Goal: Information Seeking & Learning: Find specific page/section

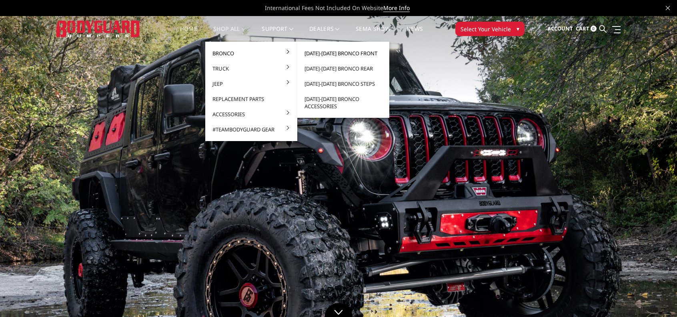
click at [336, 49] on link "[DATE]-[DATE] Bronco Front" at bounding box center [344, 53] width 86 height 15
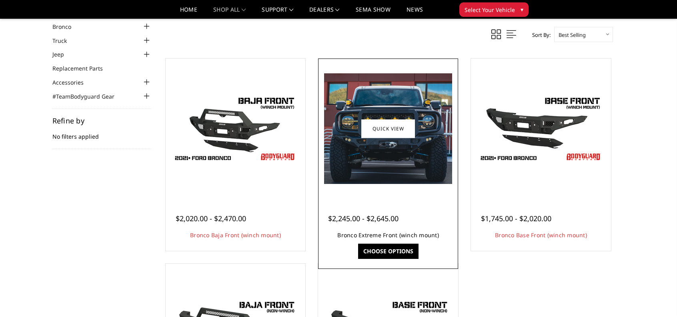
scroll to position [40, 0]
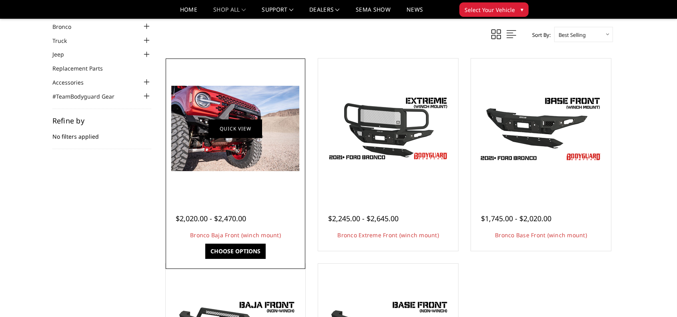
click at [223, 130] on link "Quick view" at bounding box center [236, 128] width 54 height 19
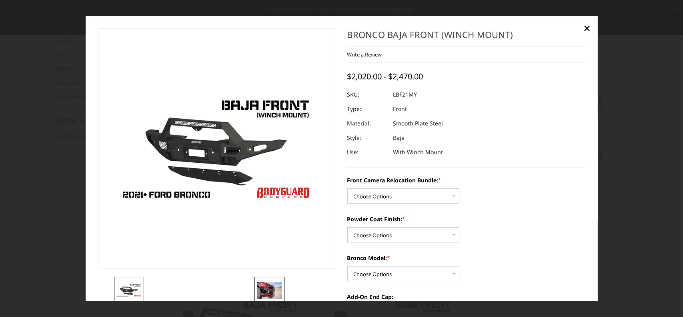
click at [263, 284] on img at bounding box center [269, 290] width 25 height 17
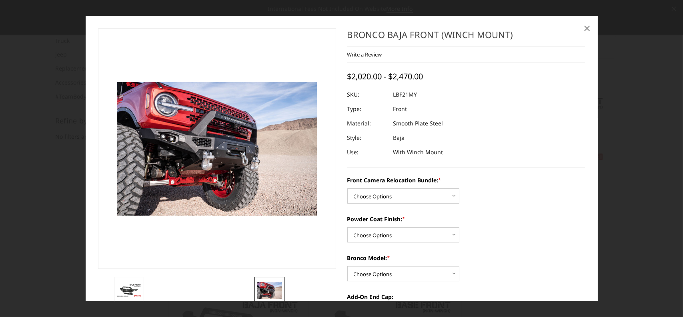
click at [587, 29] on span "×" at bounding box center [587, 27] width 7 height 17
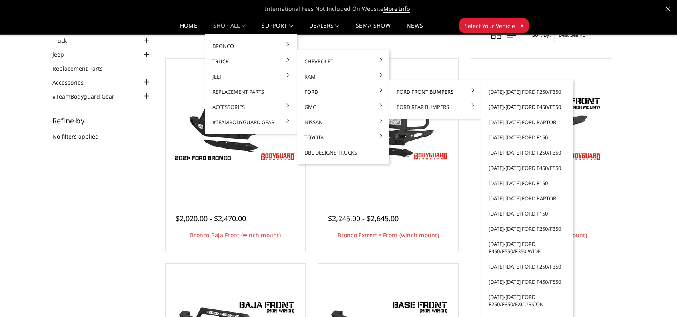
click at [538, 105] on link "[DATE]-[DATE] Ford F450/F550" at bounding box center [528, 106] width 86 height 15
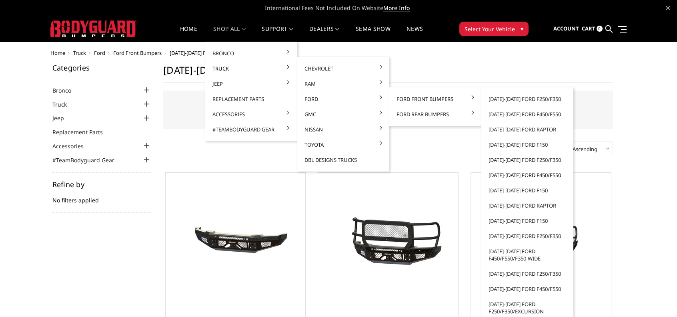
click at [527, 174] on link "[DATE]-[DATE] Ford F450/F550" at bounding box center [528, 174] width 86 height 15
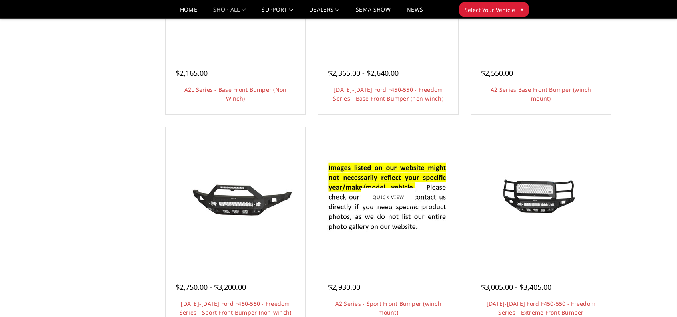
scroll to position [399, 0]
click at [341, 261] on div at bounding box center [388, 197] width 136 height 136
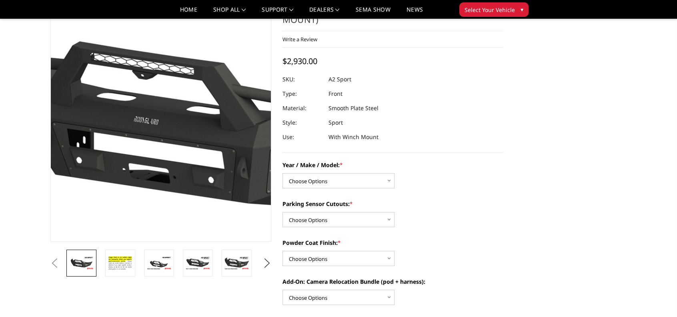
scroll to position [40, 0]
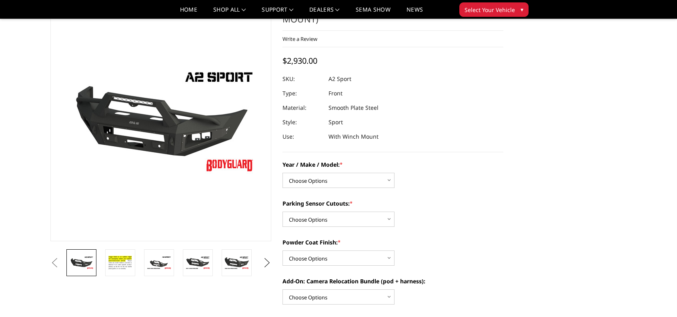
click at [267, 257] on button "Next" at bounding box center [267, 263] width 12 height 12
click at [267, 258] on button "Next" at bounding box center [267, 263] width 12 height 12
click at [233, 261] on img at bounding box center [236, 262] width 25 height 14
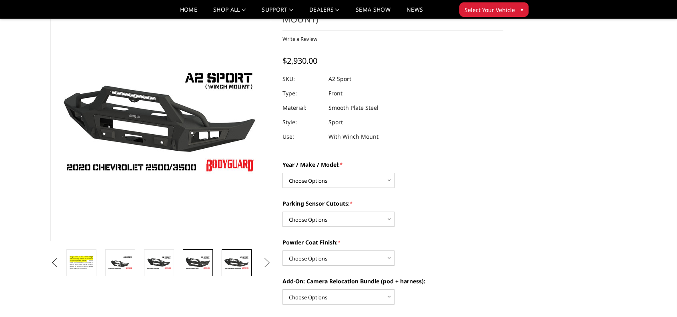
click at [201, 257] on img at bounding box center [197, 262] width 25 height 14
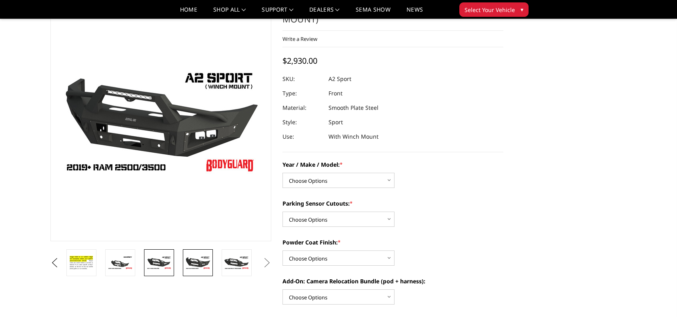
click at [164, 259] on img at bounding box center [158, 262] width 25 height 14
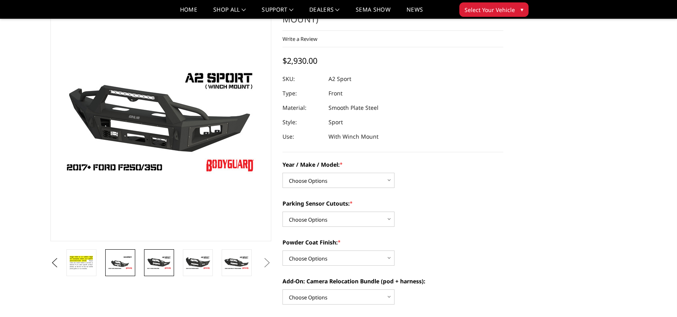
click at [126, 260] on img at bounding box center [120, 262] width 25 height 14
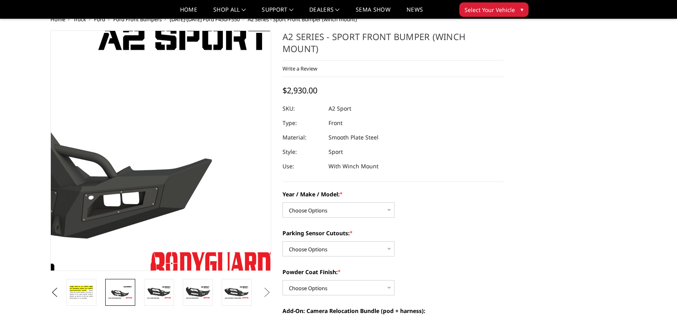
scroll to position [0, 0]
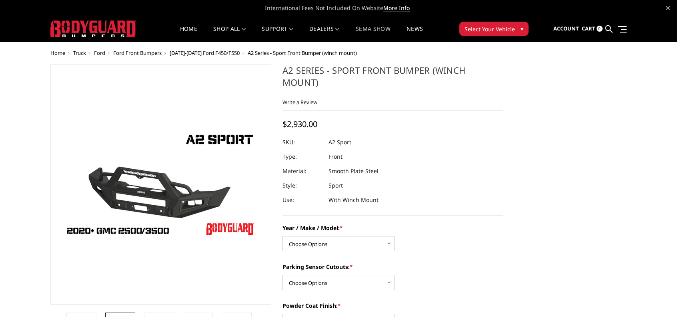
click at [382, 28] on link "SEMA Show" at bounding box center [373, 34] width 35 height 16
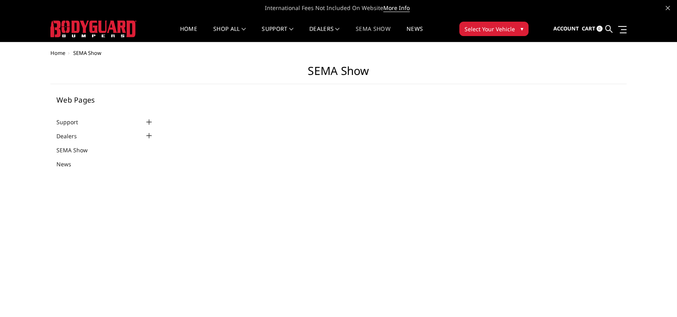
select select "US"
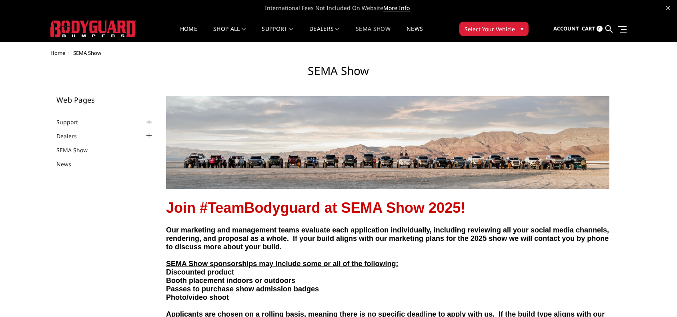
click at [479, 30] on span "Select Your Vehicle" at bounding box center [490, 29] width 50 height 8
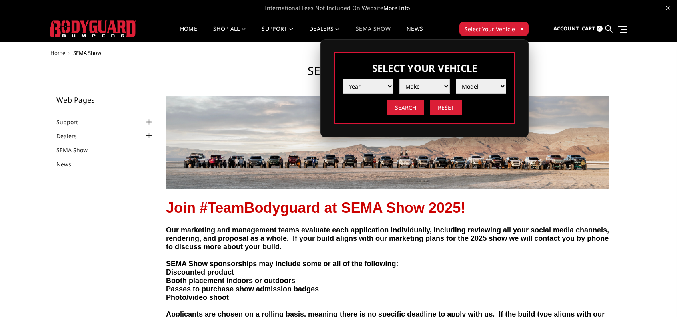
click at [393, 84] on li "Make" at bounding box center [421, 82] width 56 height 21
click at [389, 85] on select "Year 2025 2024 2023 2022 2021 2020 2019 2018 2017 2016 2015 2014 2013 2012 2011…" at bounding box center [368, 85] width 50 height 15
select select "yr_2020"
click at [343, 78] on select "Year 2025 2024 2023 2022 2021 2020 2019 2018 2017 2016 2015 2014 2013 2012 2011…" at bounding box center [368, 85] width 50 height 15
click at [440, 86] on select "Make Chevrolet Ford GMC Nissan Ram Toyota" at bounding box center [424, 85] width 50 height 15
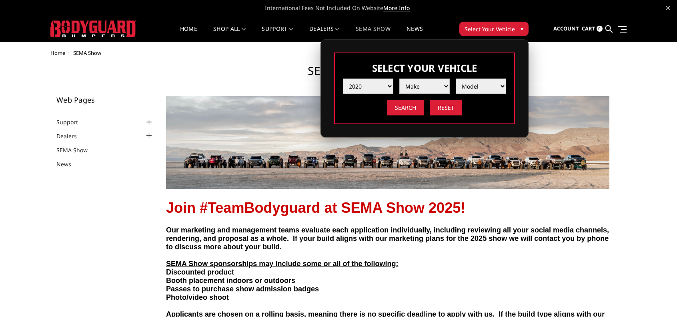
select select "mk_ford"
click at [399, 78] on select "Make Chevrolet Ford GMC Nissan Ram Toyota" at bounding box center [424, 85] width 50 height 15
click at [491, 87] on select "Model F150 F150 Raptor F250 / F350 F450 F550" at bounding box center [481, 85] width 50 height 15
select select "md_f450"
click at [456, 78] on select "Model F150 F150 Raptor F250 / F350 F450 F550" at bounding box center [481, 85] width 50 height 15
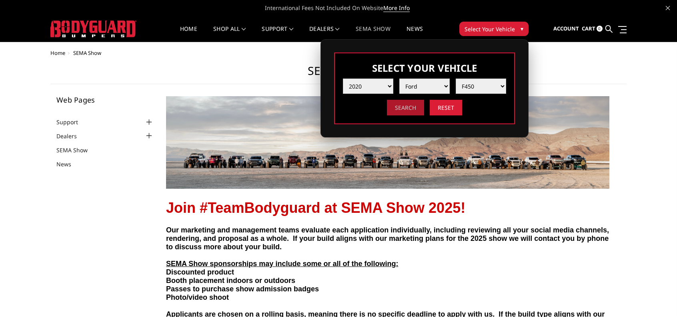
click at [409, 110] on input "Search" at bounding box center [405, 108] width 37 height 16
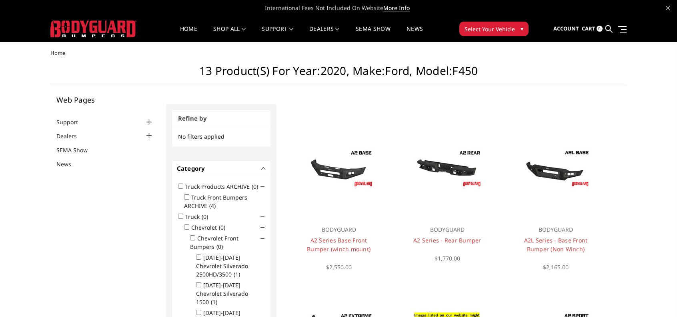
click at [117, 25] on img at bounding box center [93, 28] width 86 height 17
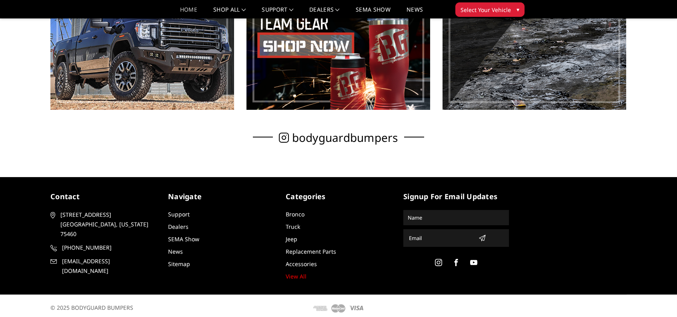
scroll to position [559, 0]
